Goal: Navigation & Orientation: Find specific page/section

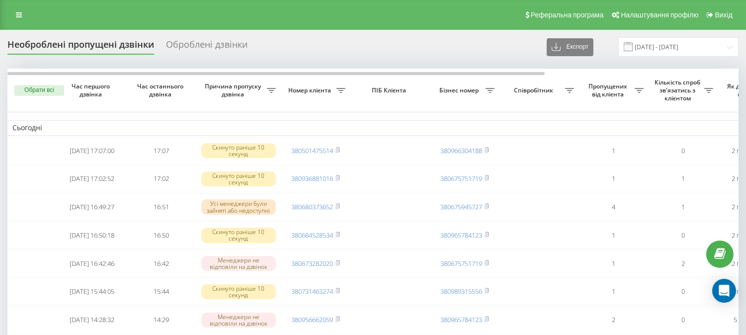
click at [512, 55] on div "Необроблені пропущені дзвінки Оброблені дзвінки Експорт .csv .xlsx 20.08.2025 -…" at bounding box center [372, 46] width 731 height 19
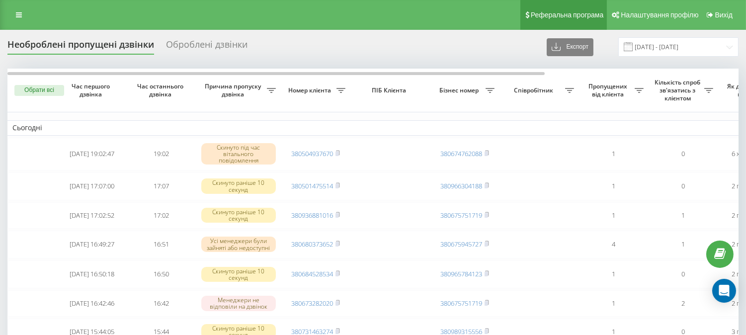
click at [522, 27] on link "Реферальна програма" at bounding box center [563, 15] width 87 height 30
